Goal: Answer question/provide support: Share knowledge or assist other users

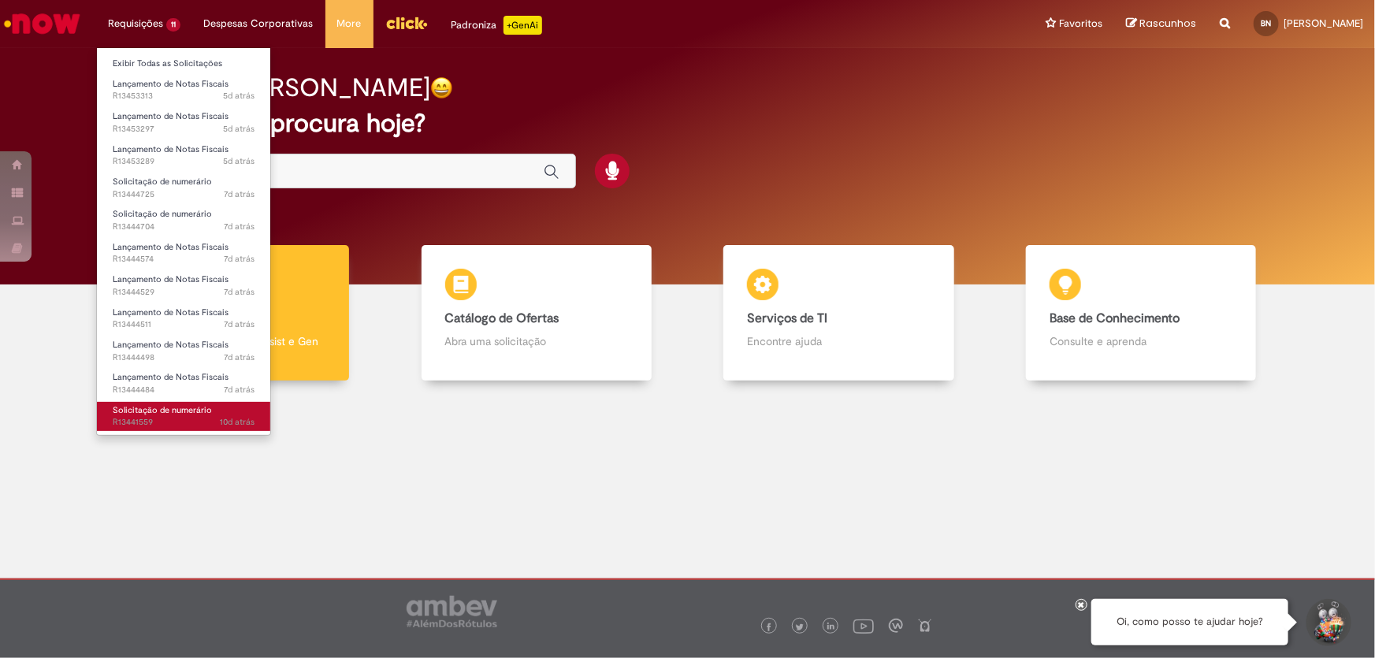
click at [188, 419] on span "10d atrás 10 dias atrás R13441559" at bounding box center [184, 422] width 142 height 13
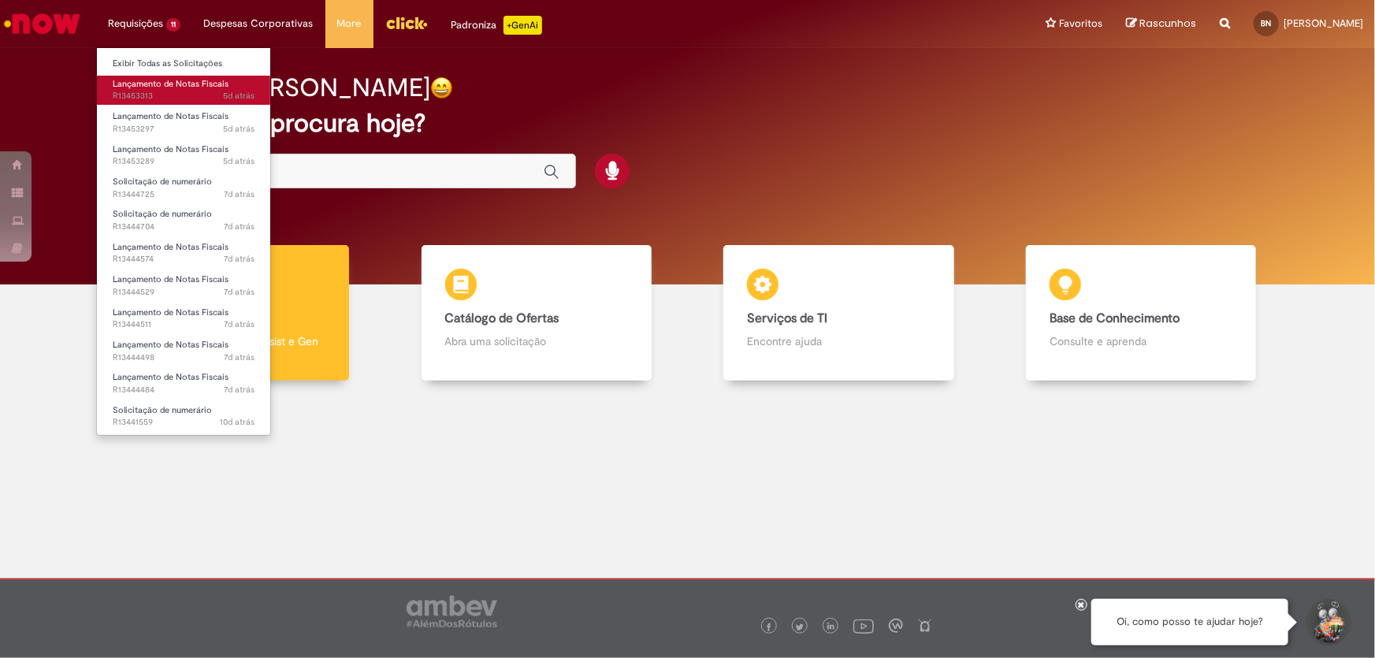
click at [143, 91] on span "5d atrás 5 dias atrás R13453313" at bounding box center [184, 96] width 142 height 13
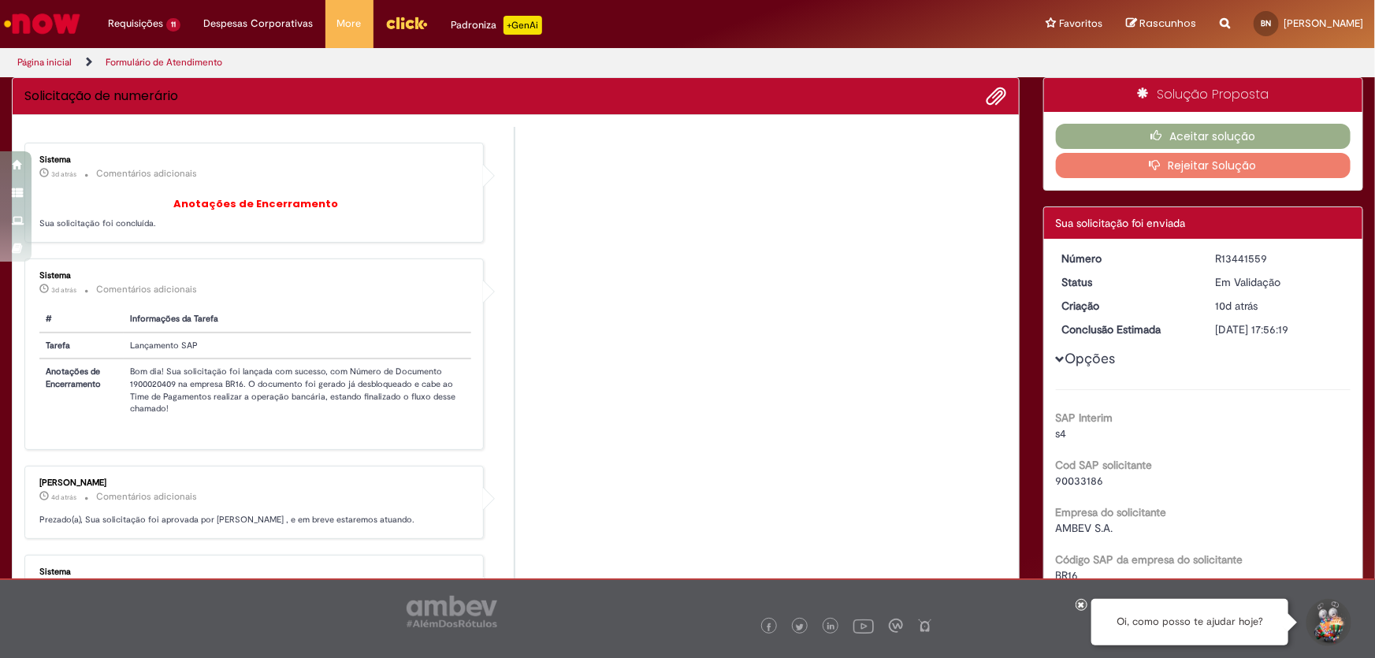
click at [746, 220] on li "Sistema 3d atrás 3 dias atrás Comentários adicionais Anotações de Encerramento …" at bounding box center [515, 193] width 982 height 100
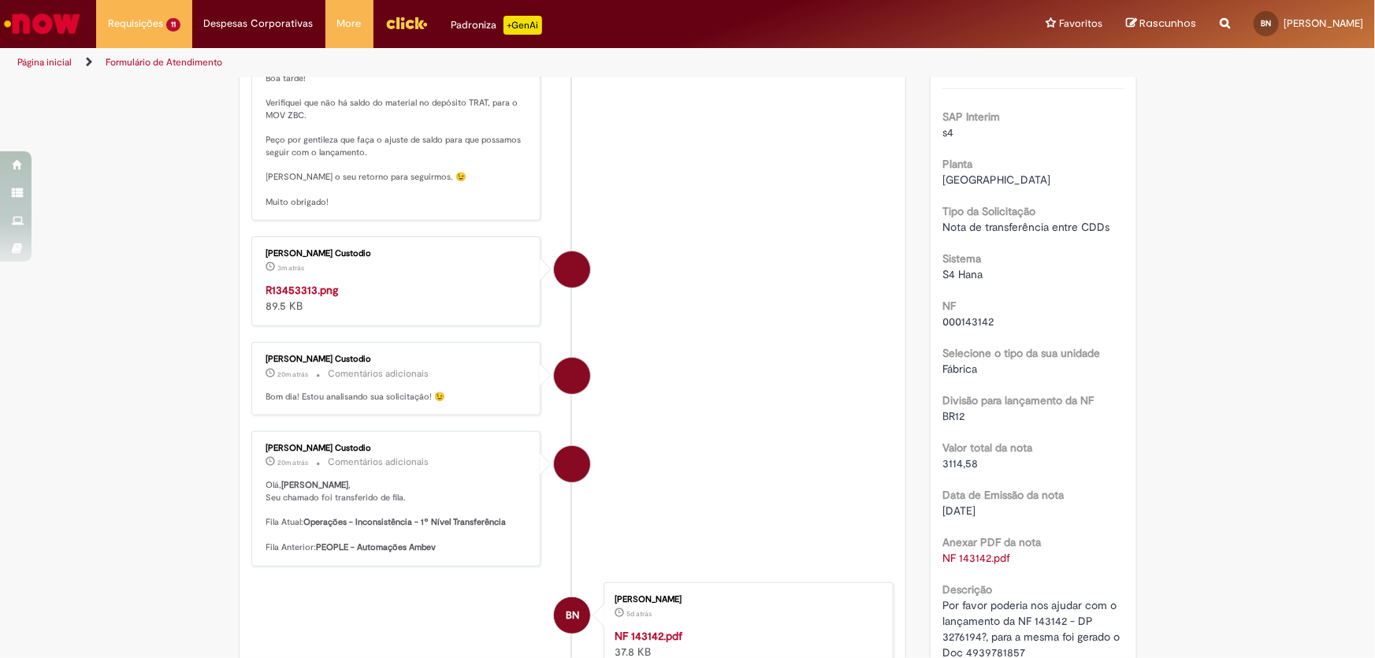
scroll to position [429, 0]
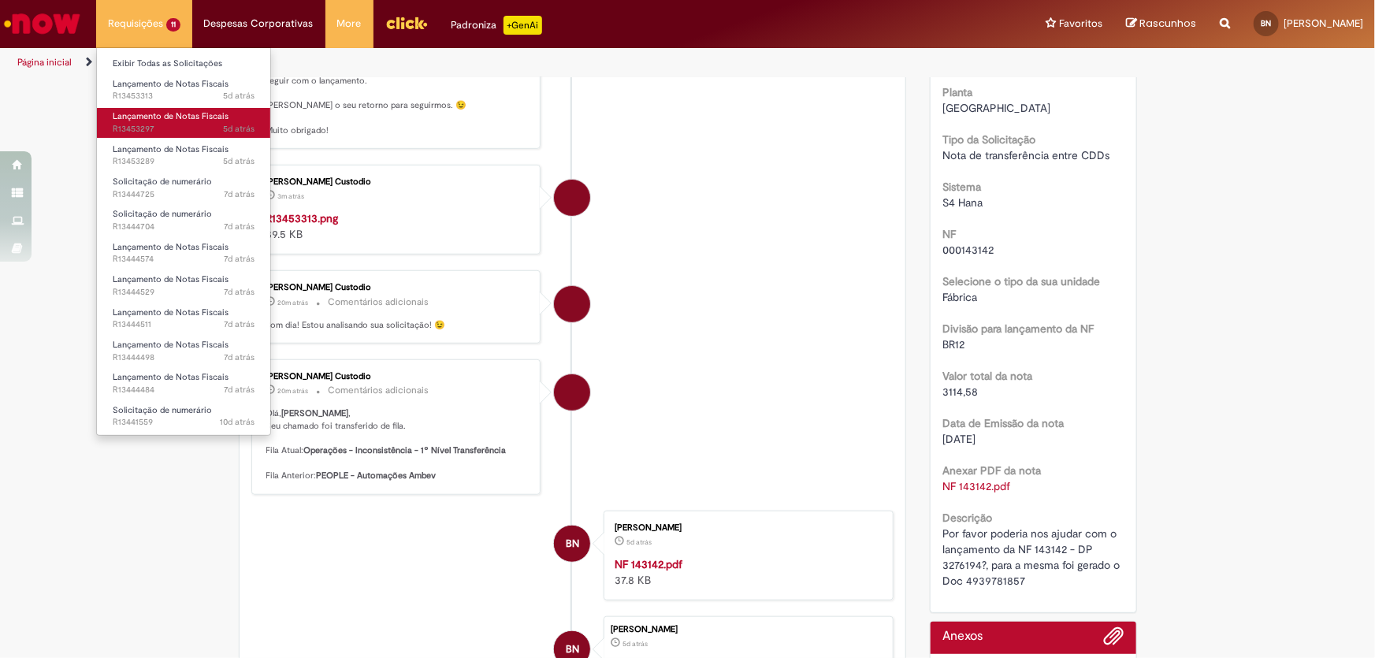
click at [146, 117] on span "Lançamento de Notas Fiscais" at bounding box center [171, 116] width 116 height 12
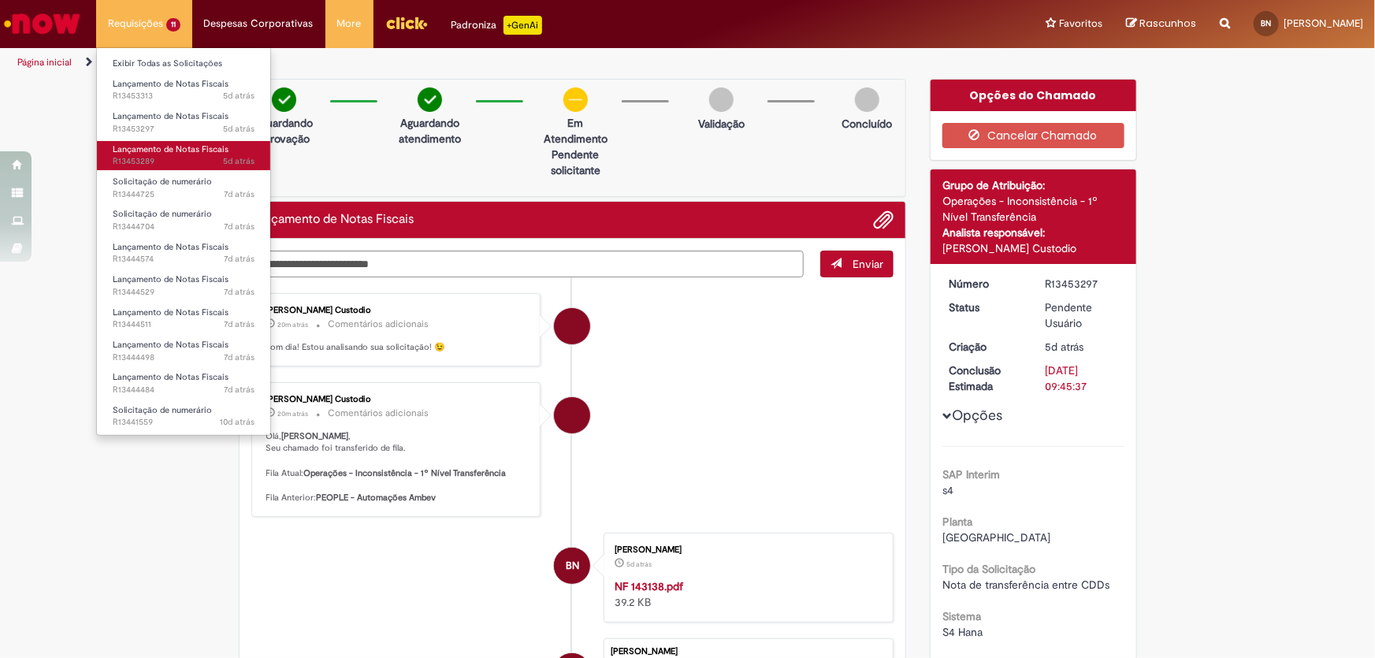
click at [147, 160] on span "5d atrás 5 dias atrás R13453289" at bounding box center [184, 161] width 142 height 13
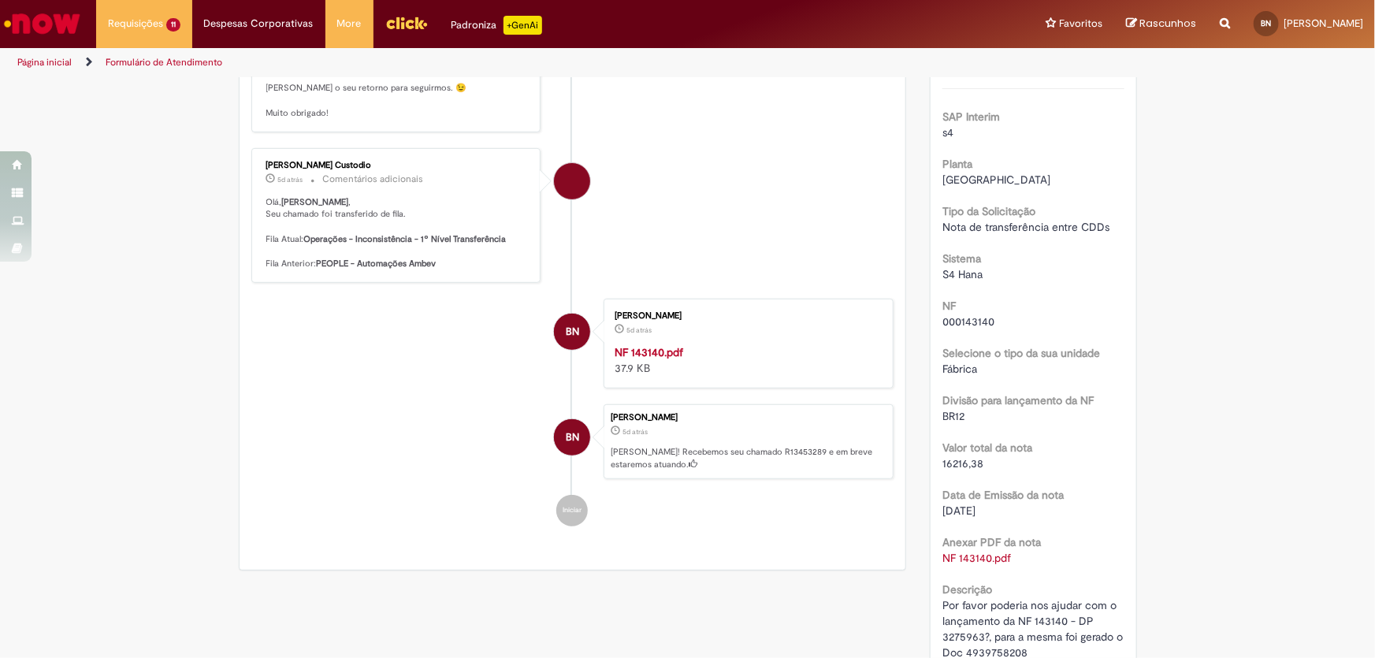
scroll to position [501, 0]
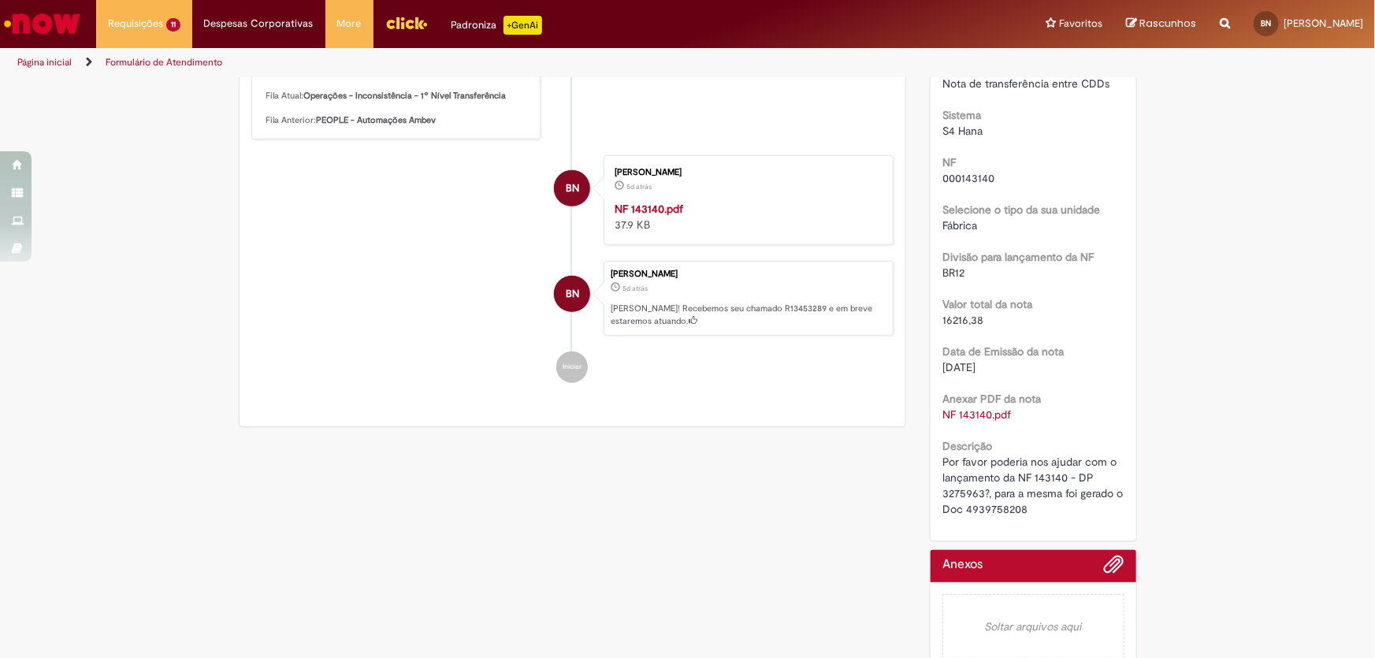
click at [990, 506] on span "Por favor poderia nos ajudar com o lançamento da NF 143140 - DP 3275963?, para …" at bounding box center [1034, 485] width 184 height 61
copy span "4939758208"
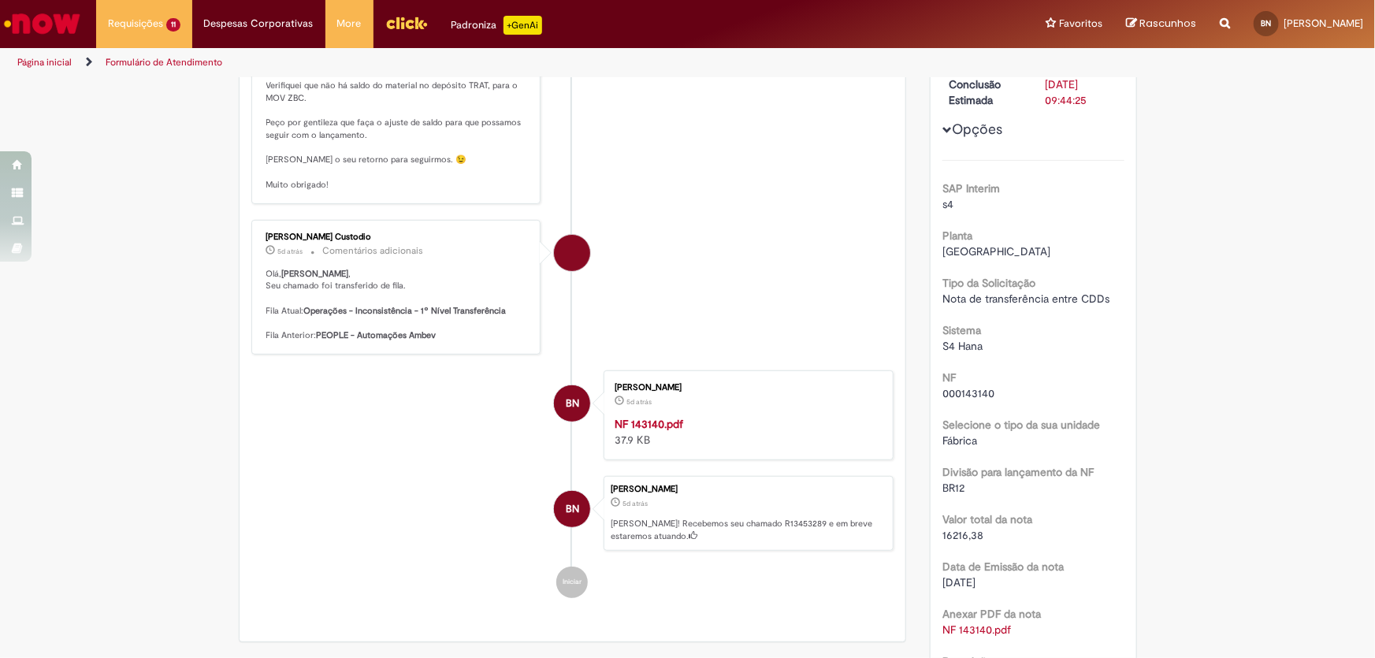
scroll to position [0, 0]
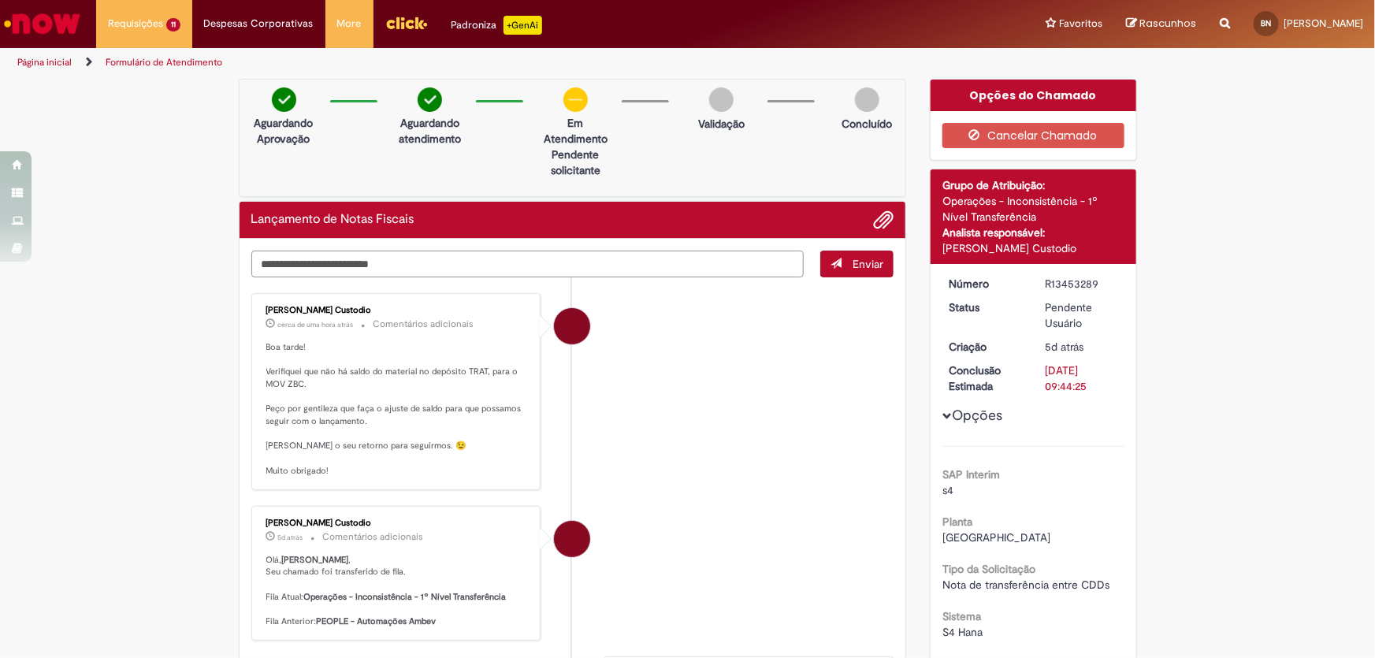
click at [292, 265] on textarea "Digite sua mensagem aqui..." at bounding box center [527, 263] width 553 height 27
type textarea "*"
paste textarea "**********"
type textarea "**********"
click at [845, 271] on button "Enviar" at bounding box center [856, 263] width 73 height 27
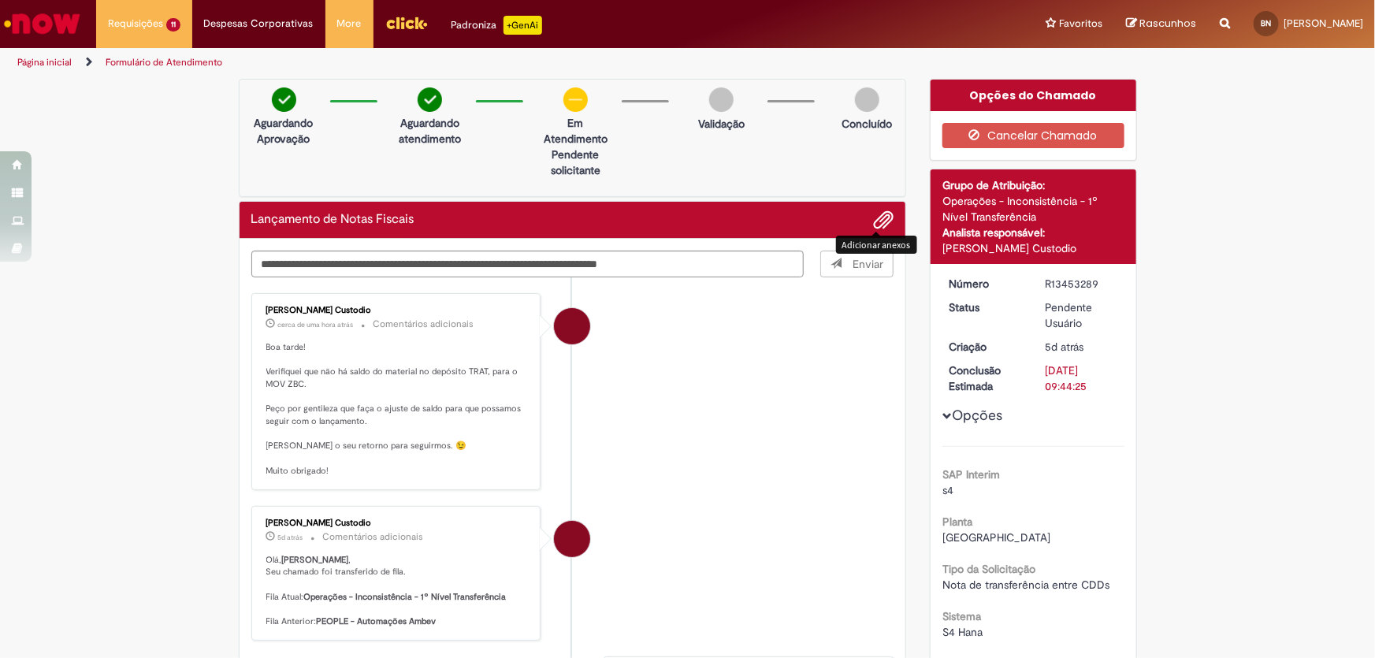
click at [880, 220] on span "Adicionar anexos" at bounding box center [883, 220] width 19 height 19
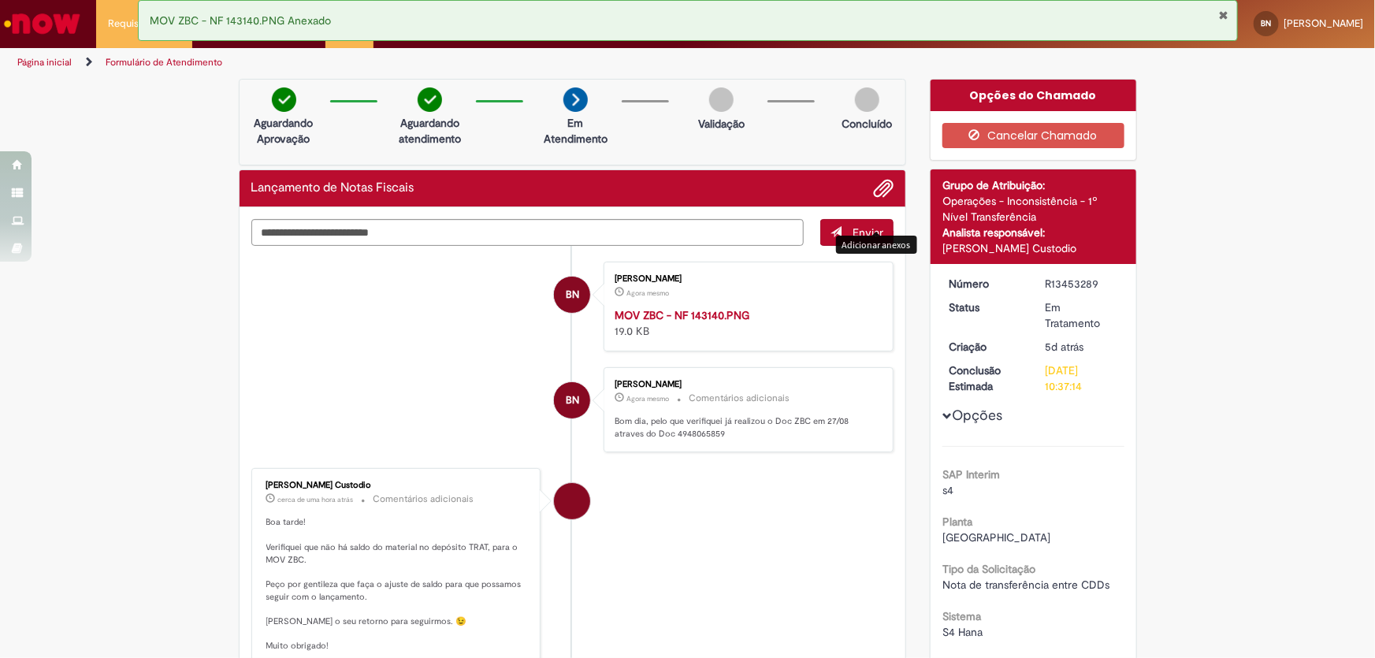
click at [36, 63] on link "Página inicial" at bounding box center [44, 62] width 54 height 13
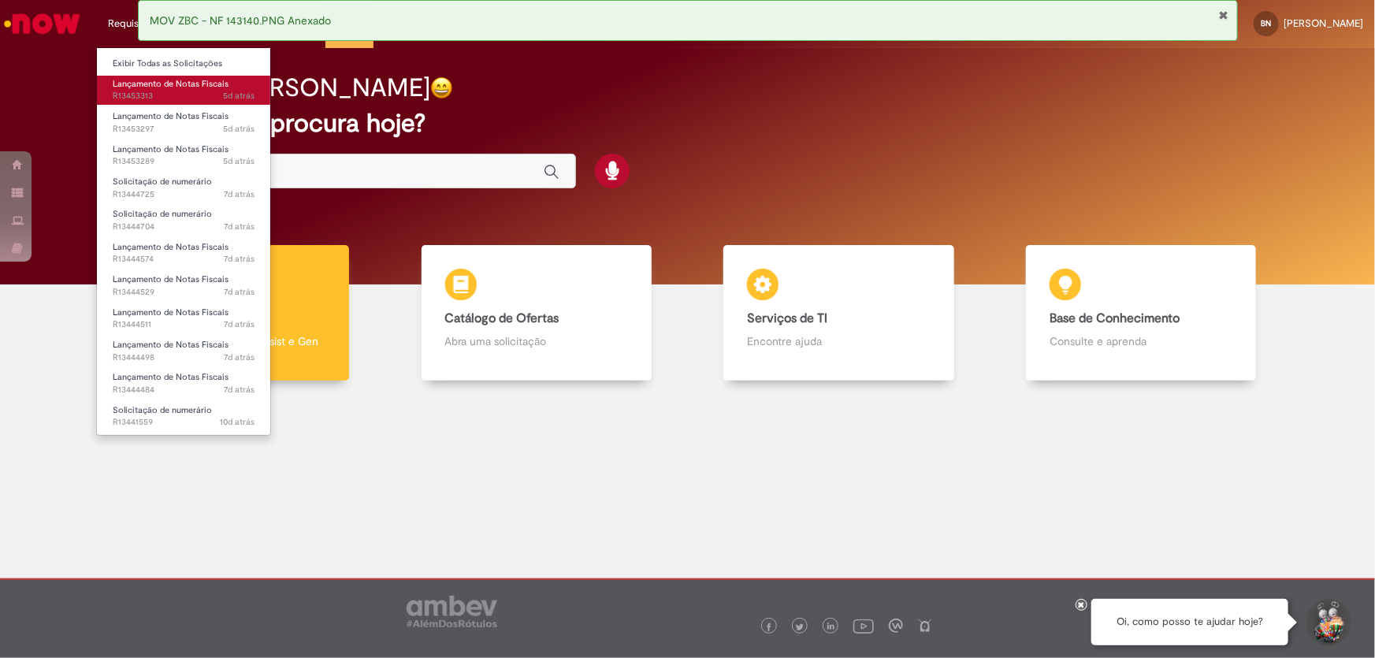
click at [147, 94] on span "5d atrás 5 dias atrás R13453313" at bounding box center [184, 96] width 142 height 13
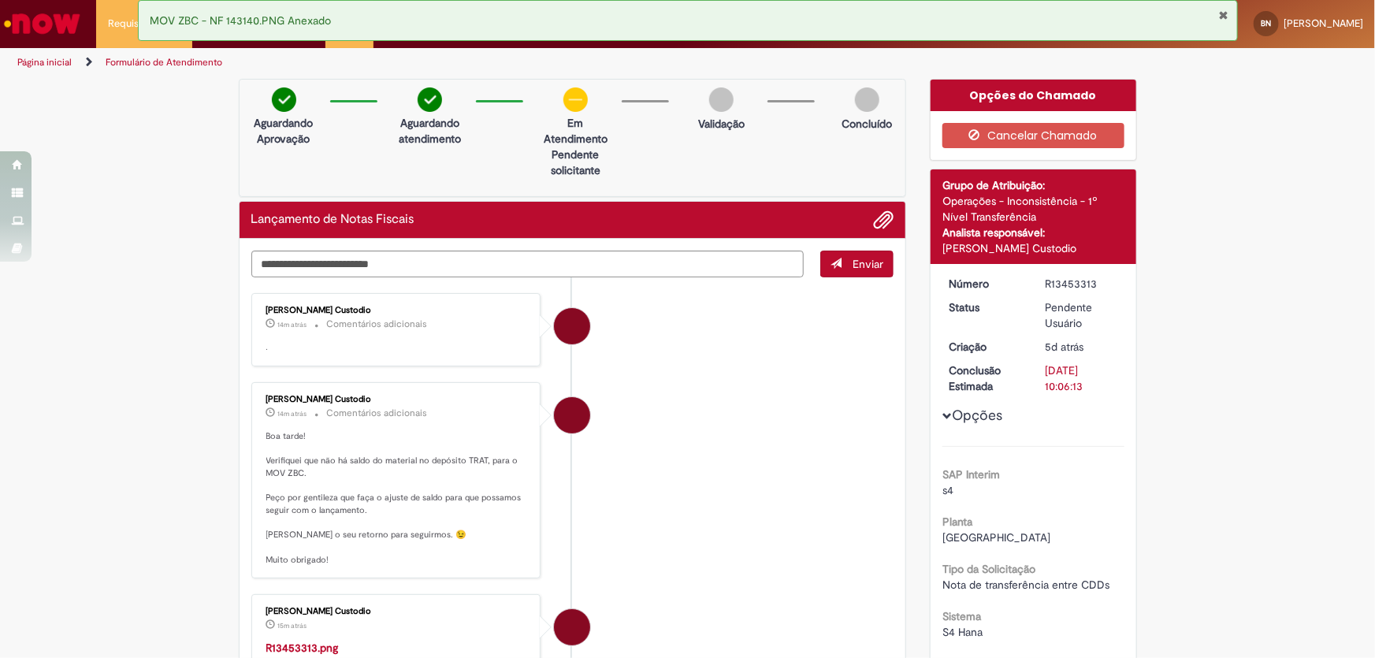
drag, startPoint x: 1223, startPoint y: 12, endPoint x: 708, endPoint y: 114, distance: 524.5
click at [1223, 13] on button "Fechar Notificação" at bounding box center [1224, 15] width 10 height 13
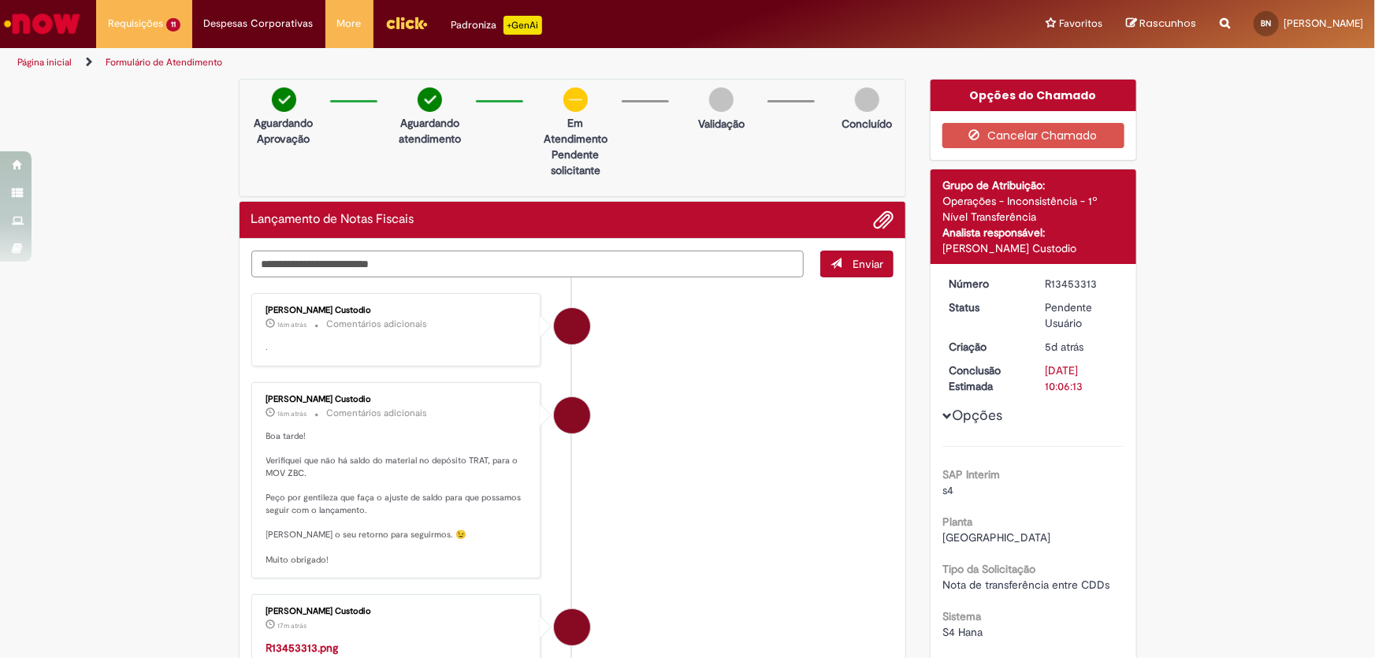
click at [310, 263] on textarea "Digite sua mensagem aqui..." at bounding box center [527, 263] width 553 height 27
type textarea "**********"
click at [876, 221] on span "Adicionar anexos" at bounding box center [883, 220] width 19 height 19
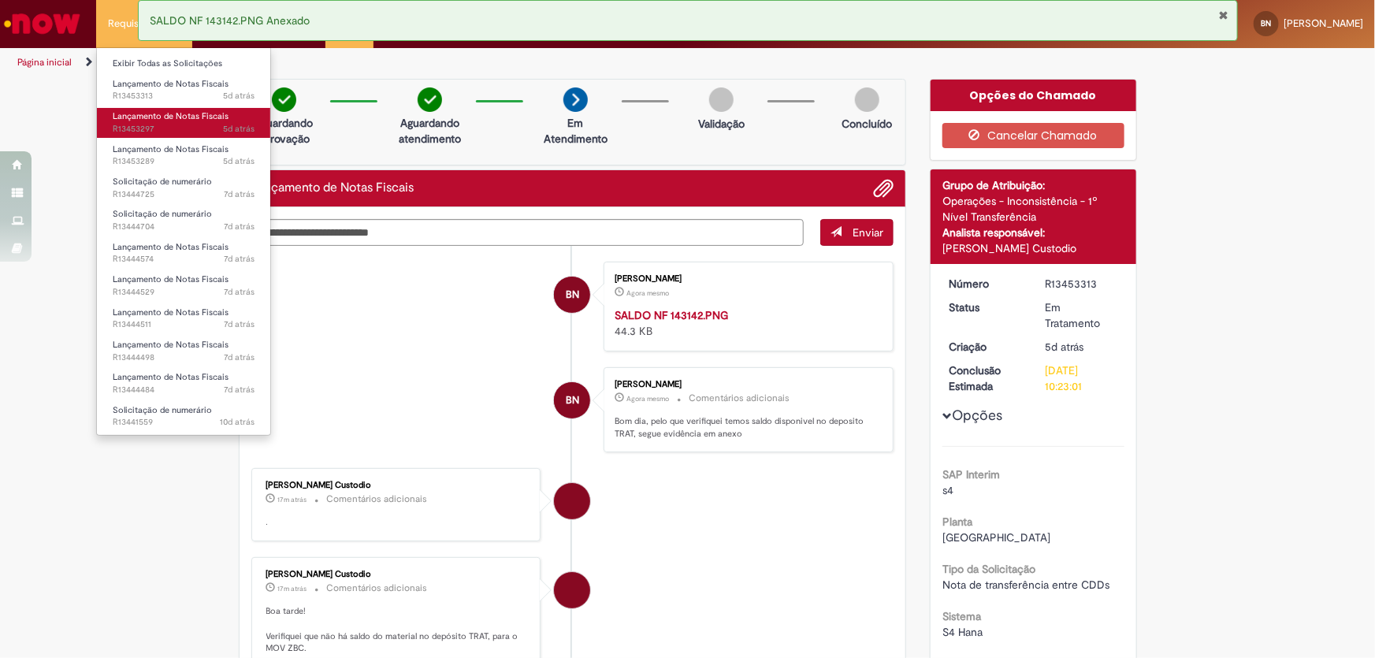
click at [154, 118] on span "Lançamento de Notas Fiscais" at bounding box center [171, 116] width 116 height 12
